Goal: Information Seeking & Learning: Find contact information

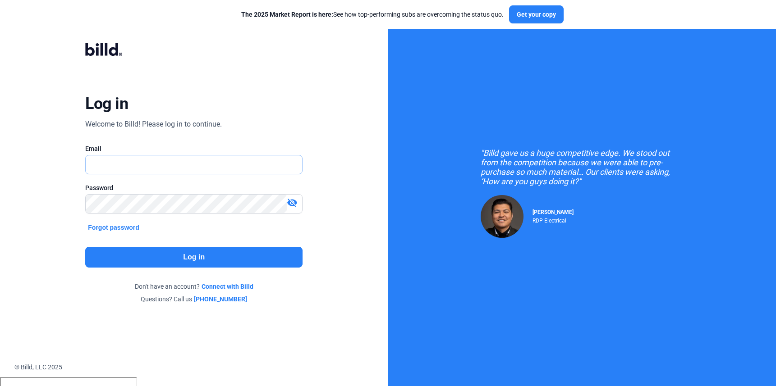
type input "[PERSON_NAME][EMAIL_ADDRESS][PERSON_NAME][DOMAIN_NAME]"
click at [144, 259] on button "Log in" at bounding box center [193, 257] width 217 height 21
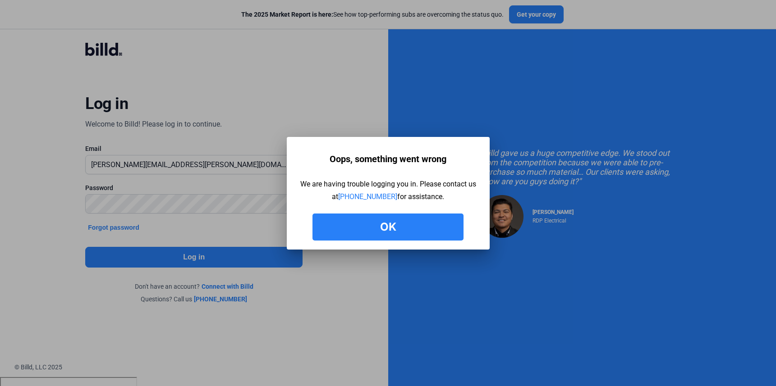
click at [370, 225] on button "Ok" at bounding box center [387, 227] width 151 height 27
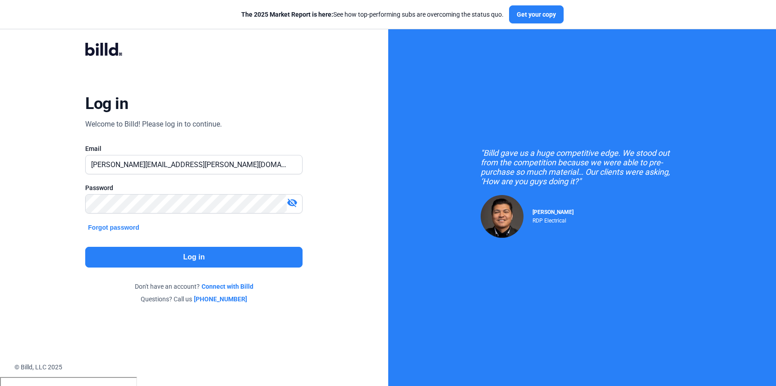
click at [187, 262] on button "Log in" at bounding box center [193, 257] width 217 height 21
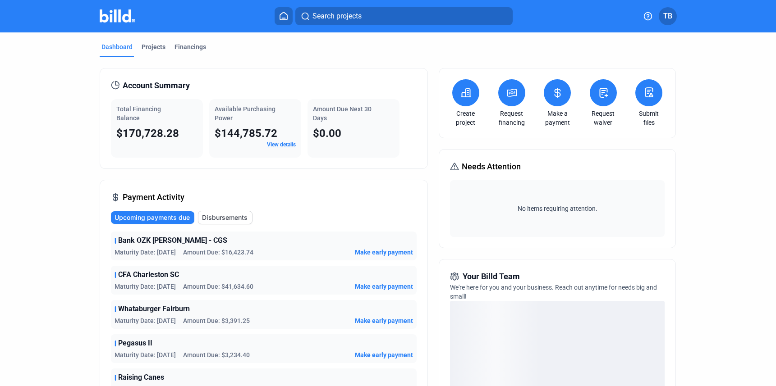
click at [670, 20] on span "TB" at bounding box center [667, 16] width 9 height 11
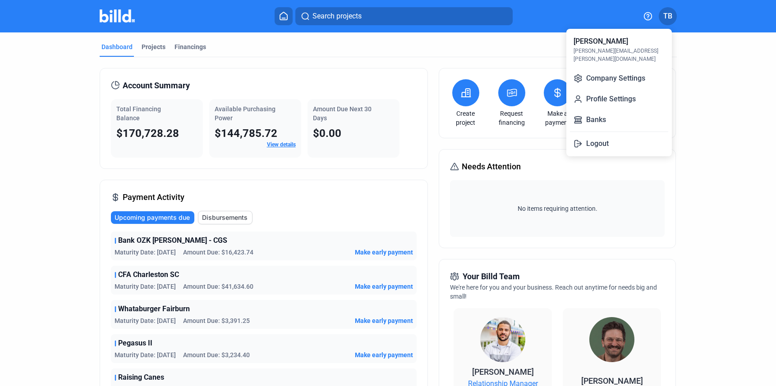
click at [650, 12] on div at bounding box center [388, 193] width 776 height 386
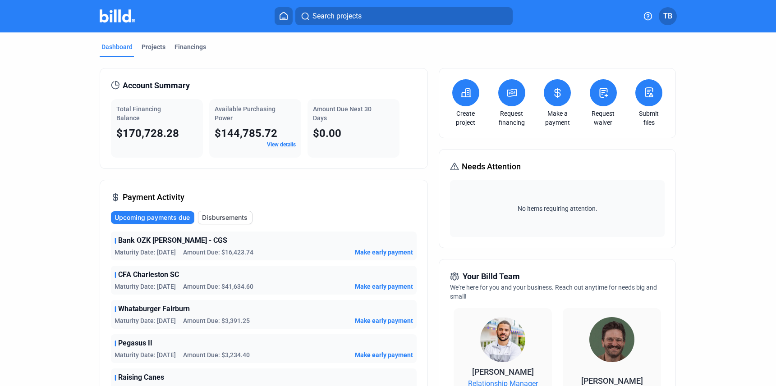
click at [649, 17] on icon at bounding box center [647, 16] width 9 height 9
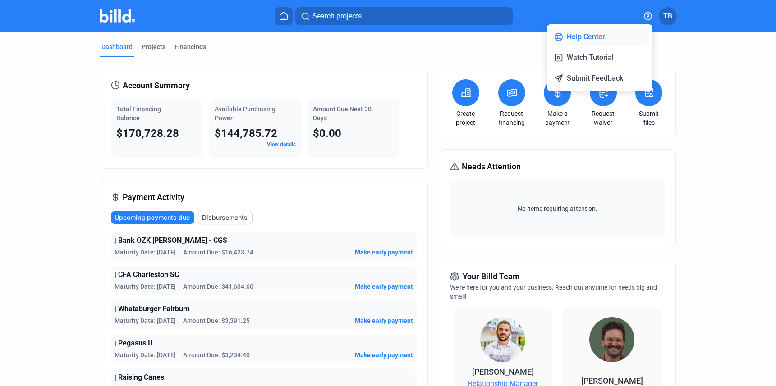
click at [593, 28] on button "Help Center" at bounding box center [599, 37] width 98 height 18
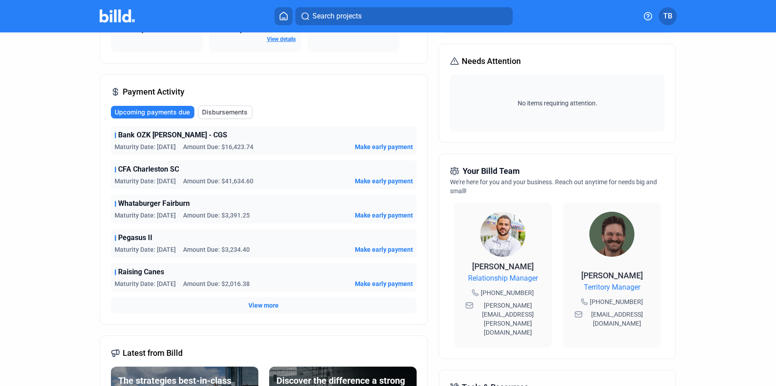
scroll to position [175, 0]
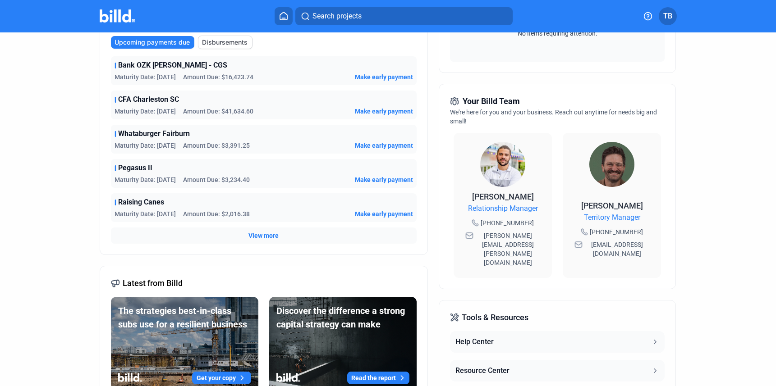
click at [491, 167] on img at bounding box center [502, 164] width 45 height 45
click at [507, 159] on img at bounding box center [502, 164] width 45 height 45
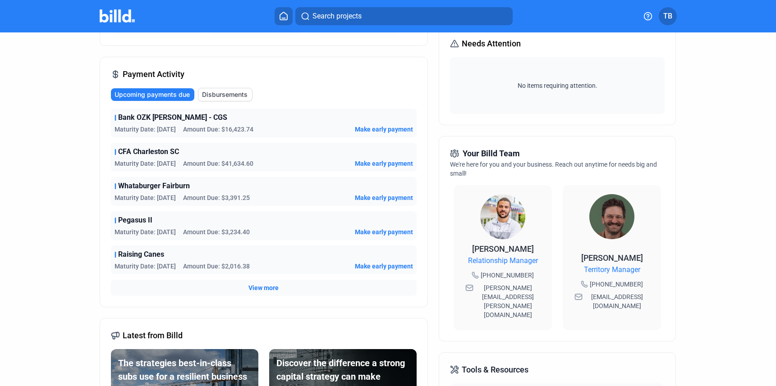
scroll to position [122, 0]
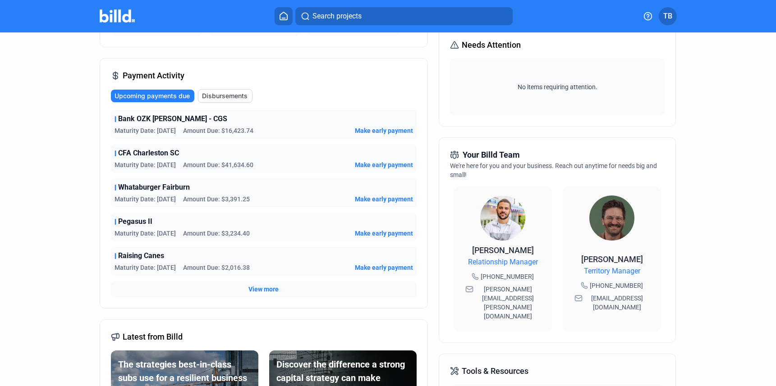
click at [497, 228] on img at bounding box center [502, 218] width 45 height 45
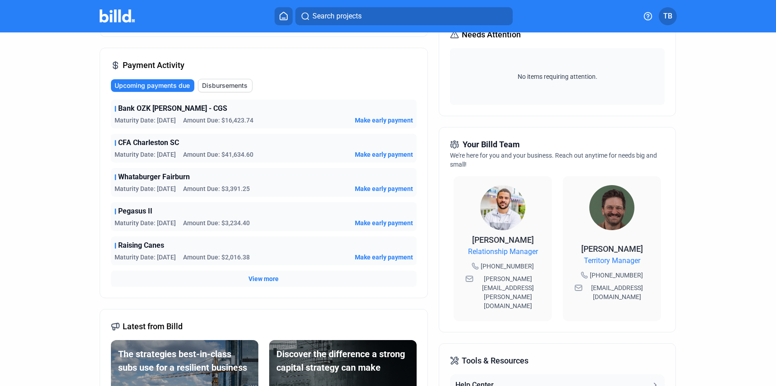
scroll to position [133, 0]
click at [486, 265] on span "[PHONE_NUMBER]" at bounding box center [506, 265] width 53 height 9
